Goal: Navigation & Orientation: Find specific page/section

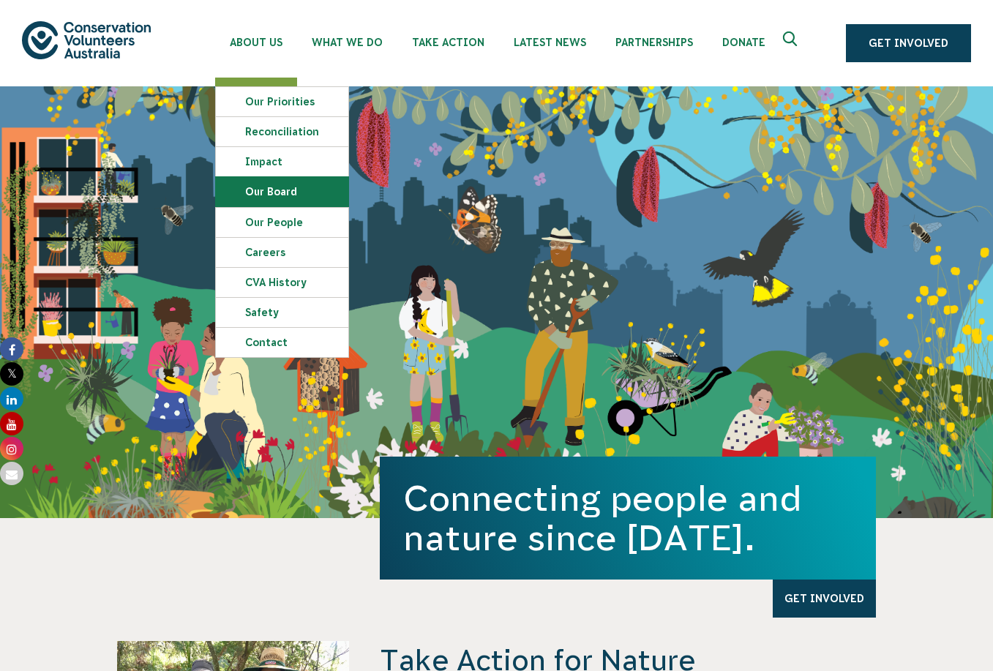
click at [271, 193] on link "Our Board" at bounding box center [282, 191] width 132 height 29
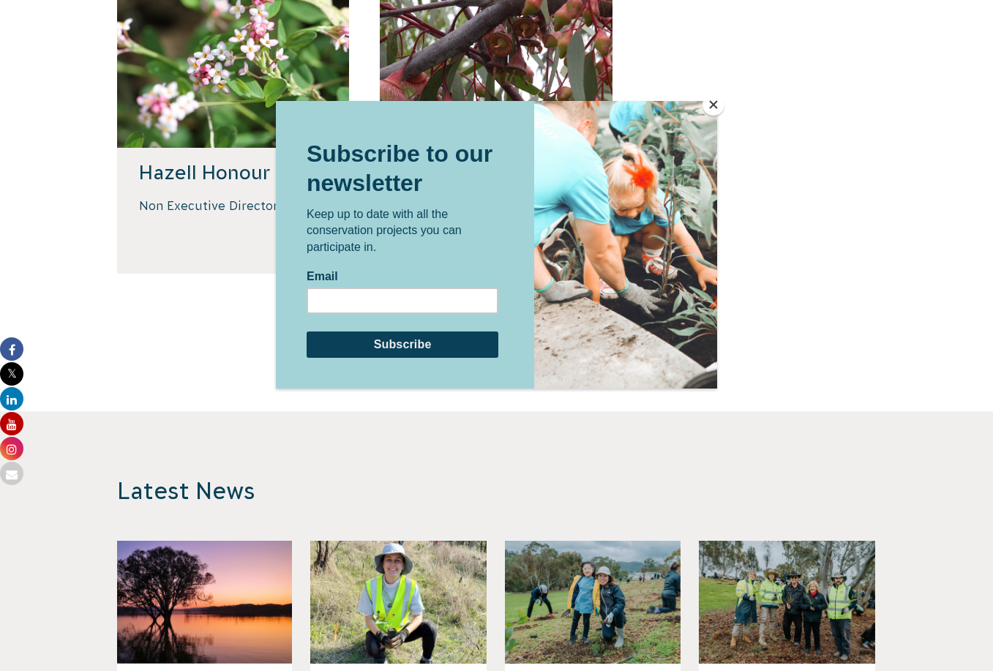
scroll to position [993, 0]
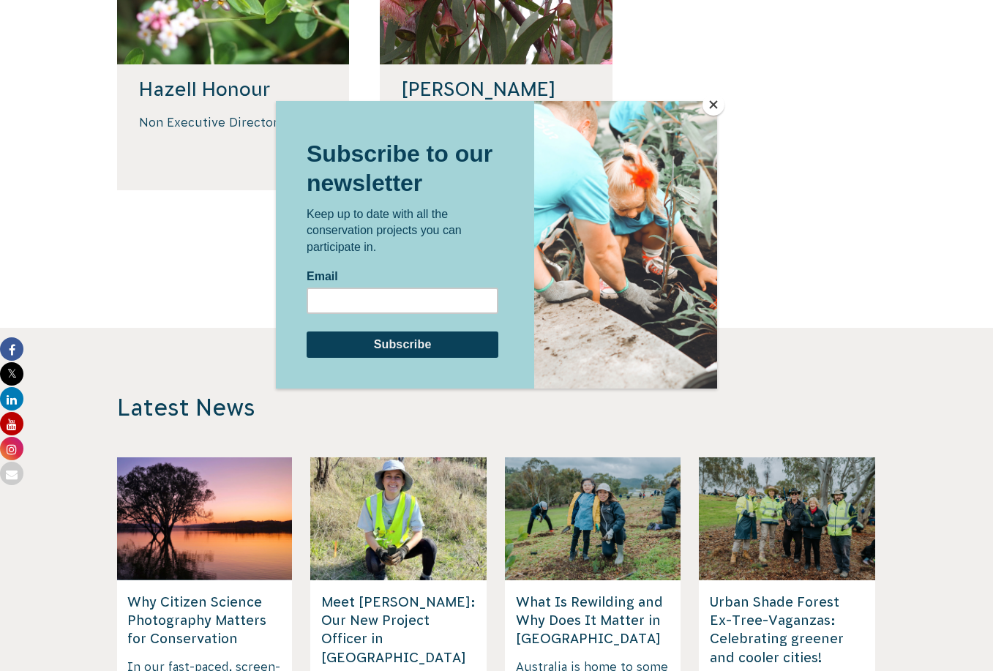
click at [710, 105] on button "Close" at bounding box center [713, 105] width 22 height 22
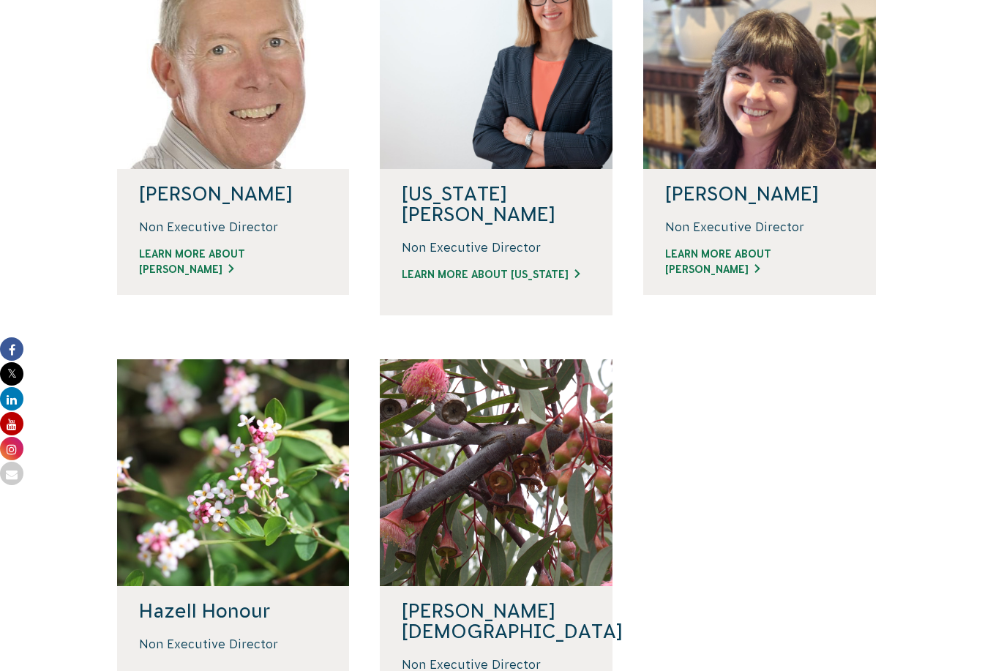
scroll to position [0, 0]
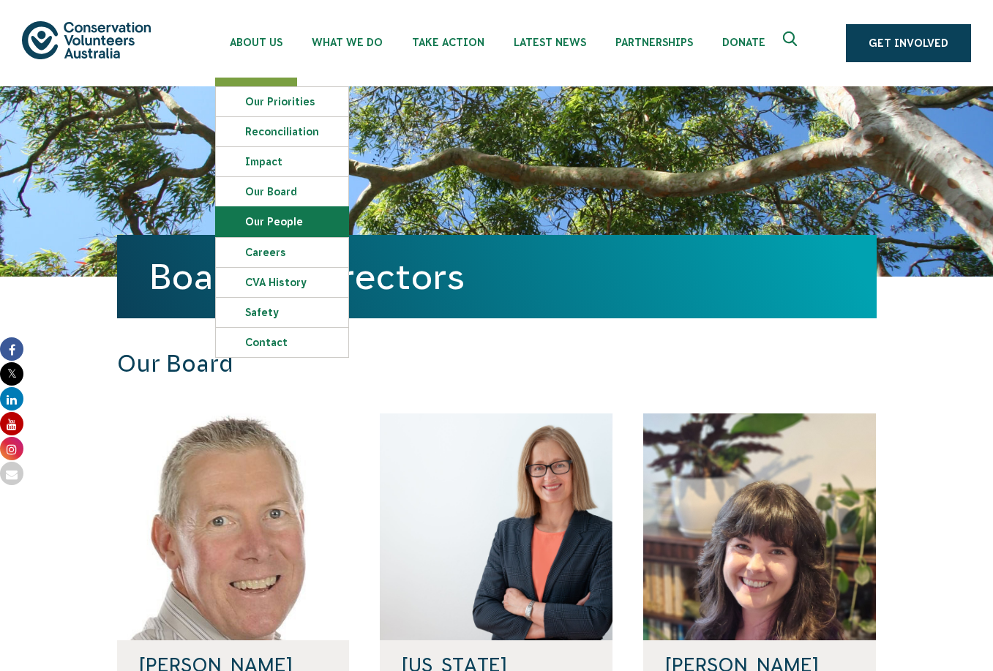
click at [274, 227] on link "Our People" at bounding box center [282, 221] width 132 height 29
